Goal: Task Accomplishment & Management: Manage account settings

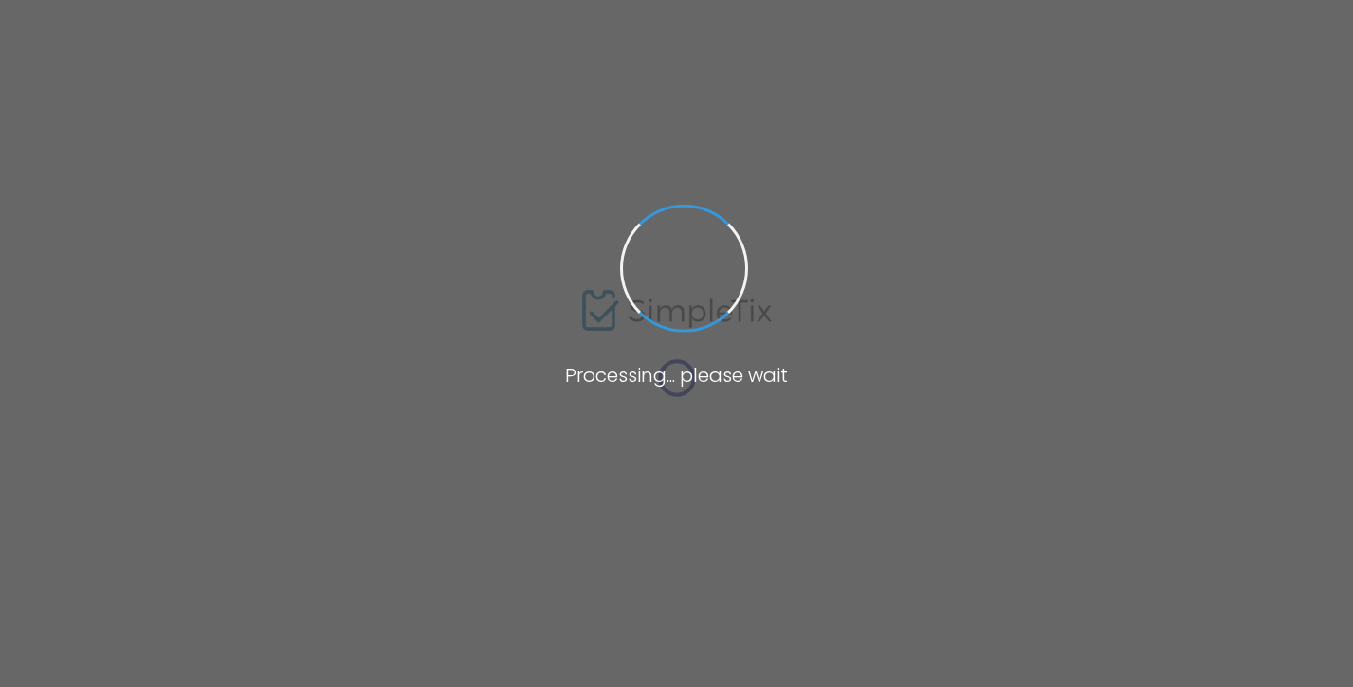
type input "Mah Jongg lessons - Coffee Central"
type textarea "Come learn the fun and fascinating game of American [PERSON_NAME]! You will lea…"
type input "Register Now"
checkbox input "true"
type input "Coffee Central"
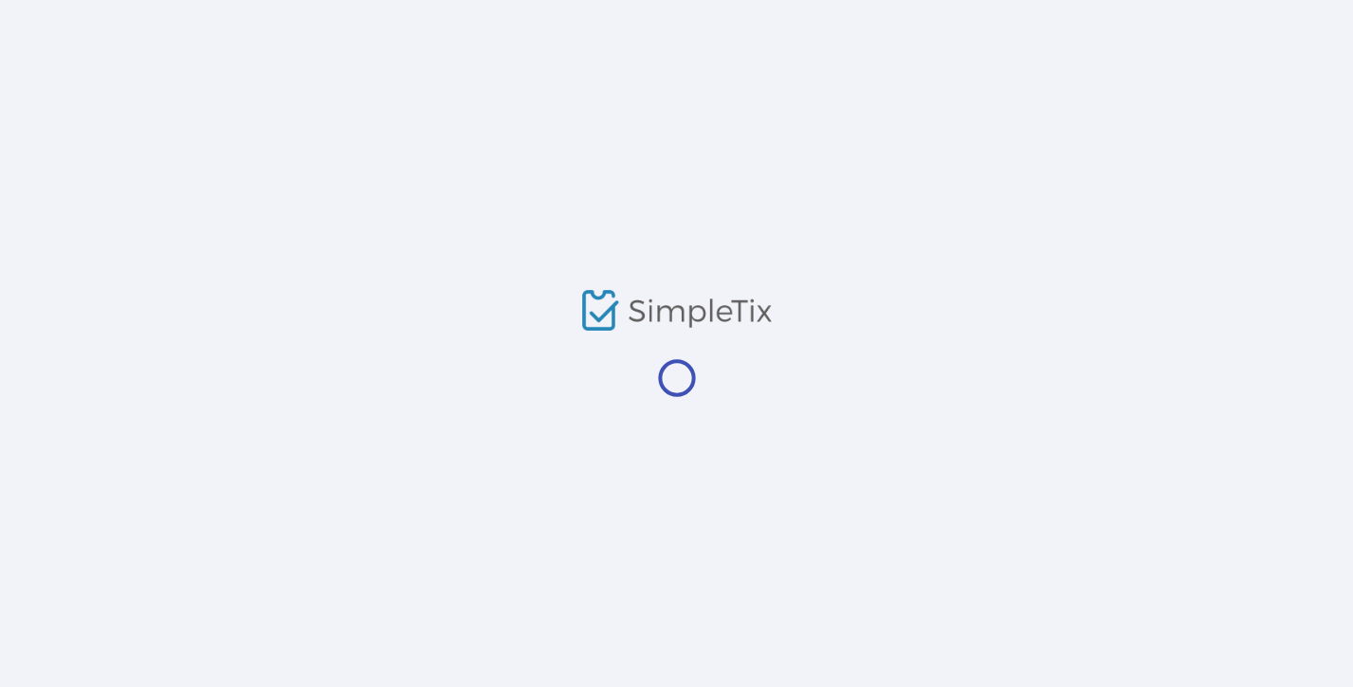
click at [154, 484] on div at bounding box center [676, 343] width 1353 height 687
click at [110, 486] on div at bounding box center [676, 343] width 1353 height 687
